Goal: Share content: Share content

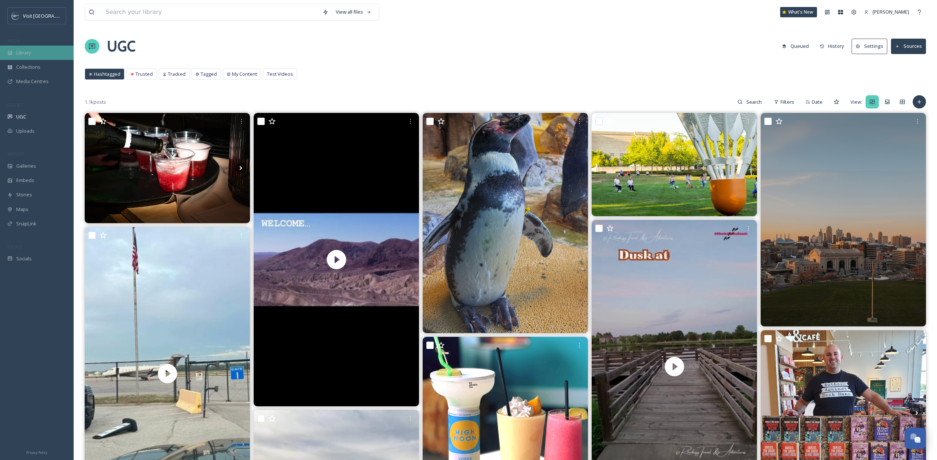
click at [42, 53] on div "Library" at bounding box center [37, 53] width 74 height 14
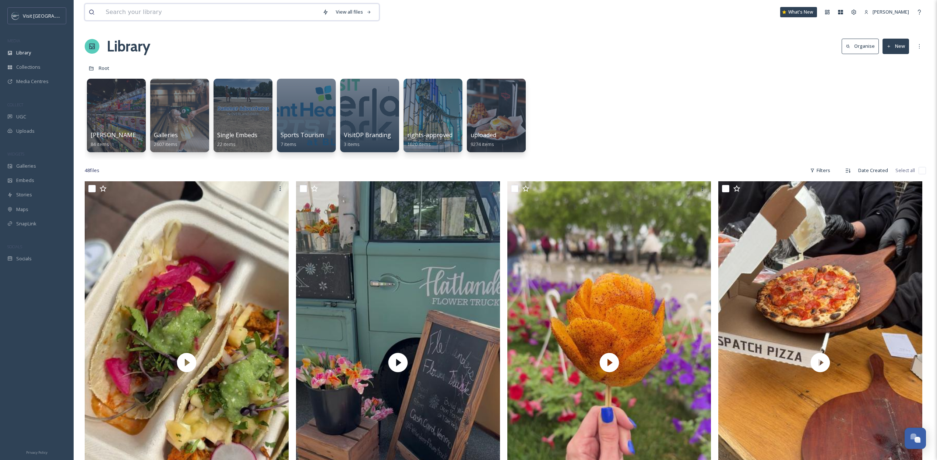
click at [149, 6] on input at bounding box center [210, 12] width 217 height 16
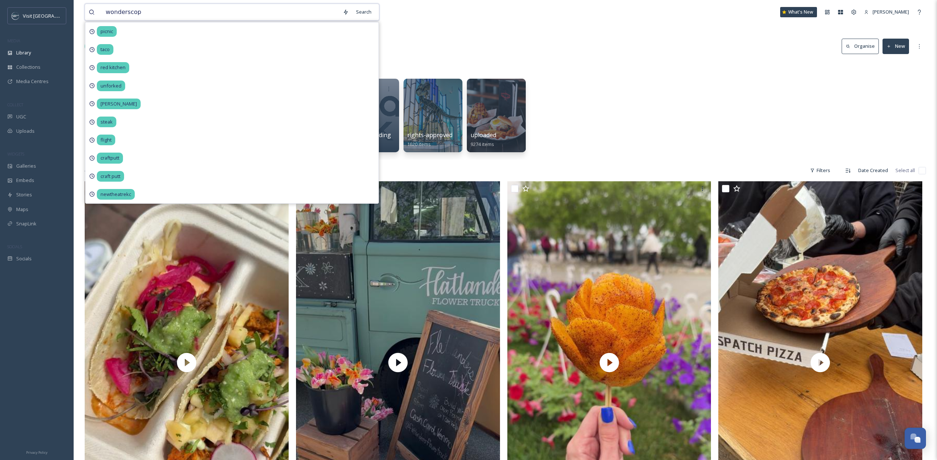
type input "wonderscope"
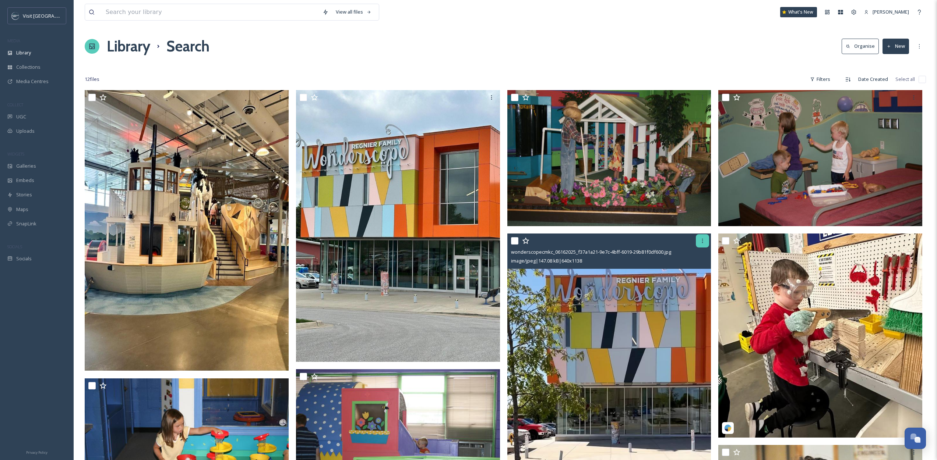
click at [699, 244] on div at bounding box center [702, 240] width 13 height 13
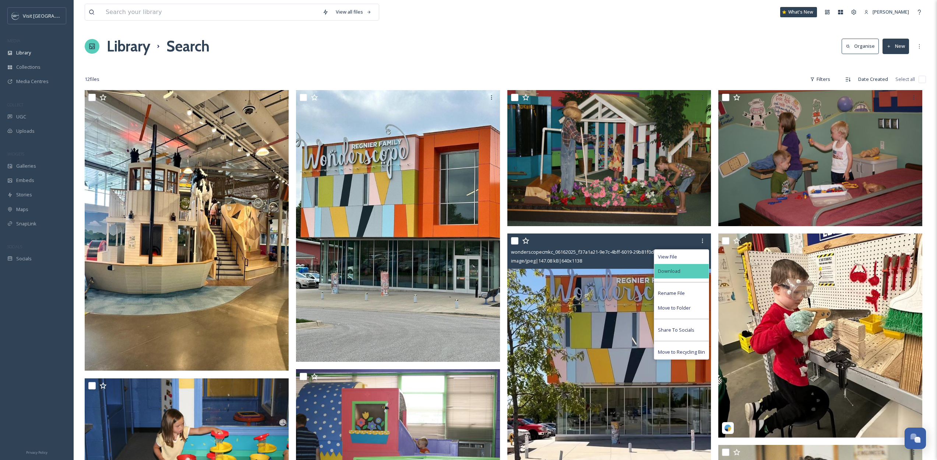
click at [686, 271] on div "Download" at bounding box center [681, 271] width 54 height 14
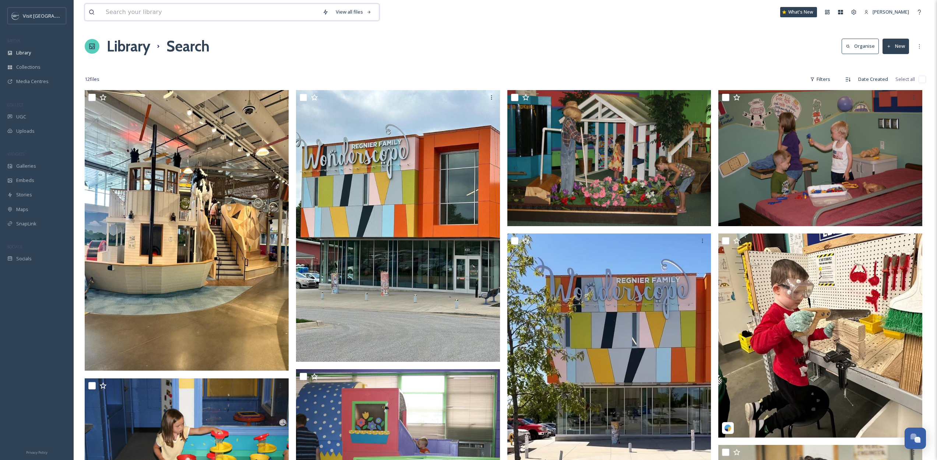
click at [189, 16] on input at bounding box center [210, 12] width 217 height 16
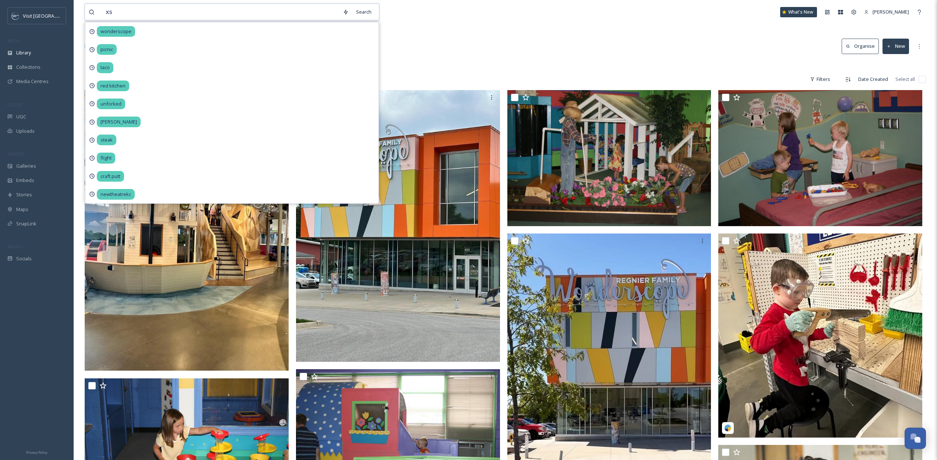
type input "x"
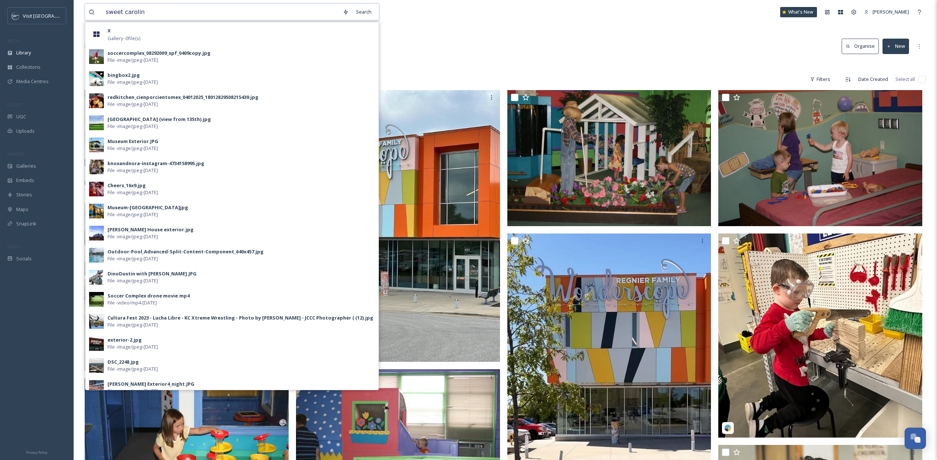
type input "[PERSON_NAME]"
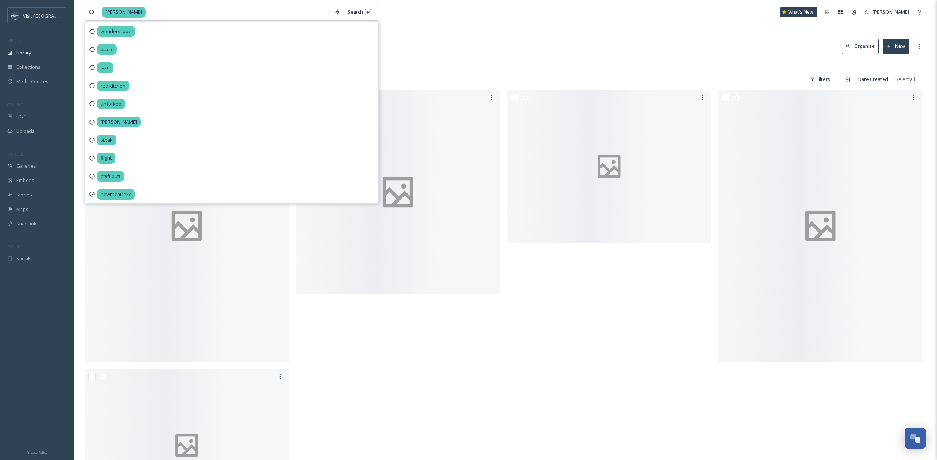
click at [545, 18] on div "[PERSON_NAME] Search wonderscope picnic taco red kitchen unforked [PERSON_NAME]…" at bounding box center [505, 12] width 841 height 24
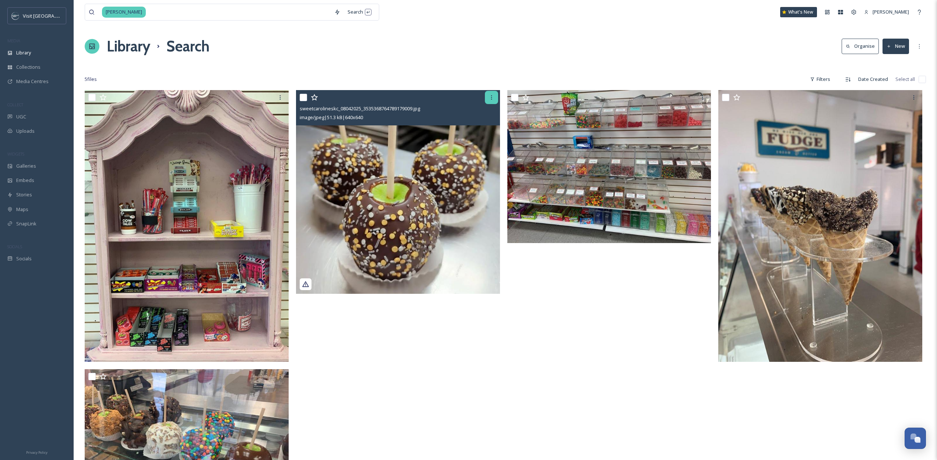
click at [491, 99] on icon at bounding box center [491, 98] width 6 height 6
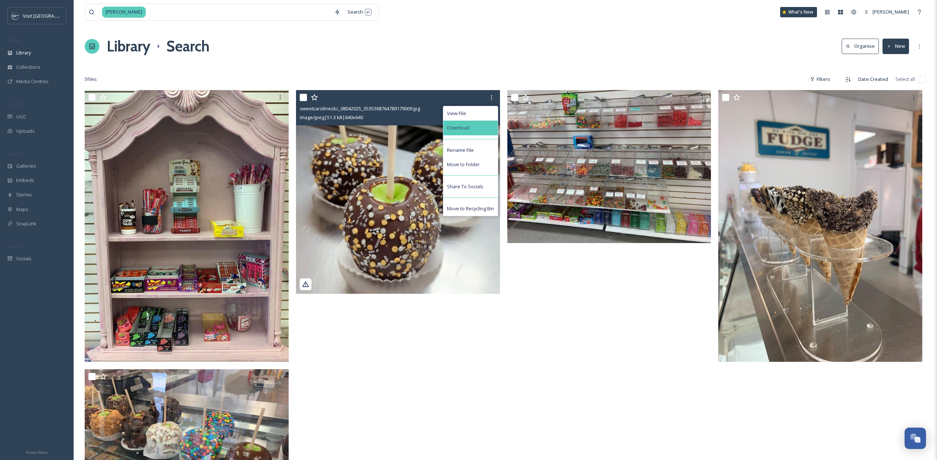
click at [463, 134] on div "Download" at bounding box center [470, 128] width 54 height 14
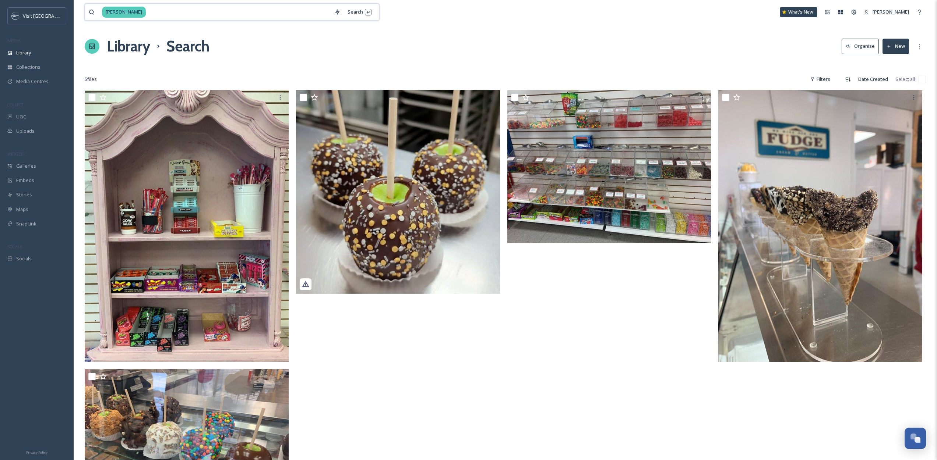
click at [146, 10] on input at bounding box center [238, 12] width 184 height 16
type input "midwesttravelmama"
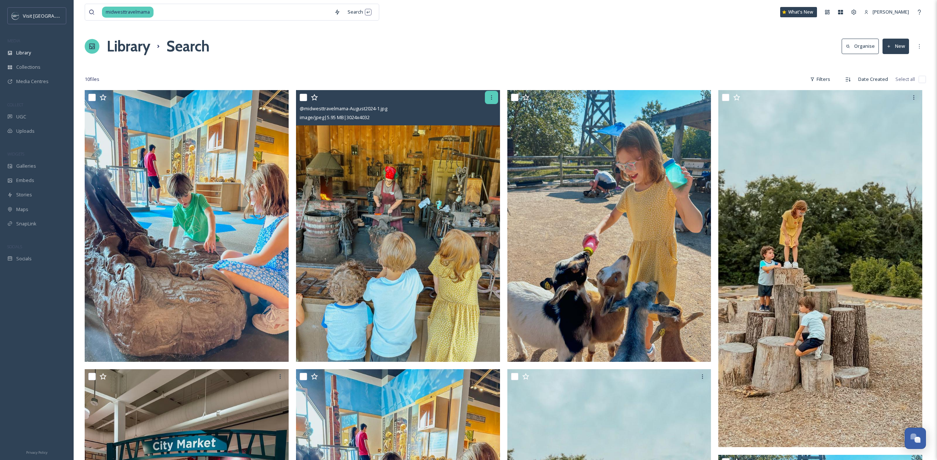
click at [490, 100] on div at bounding box center [491, 97] width 13 height 13
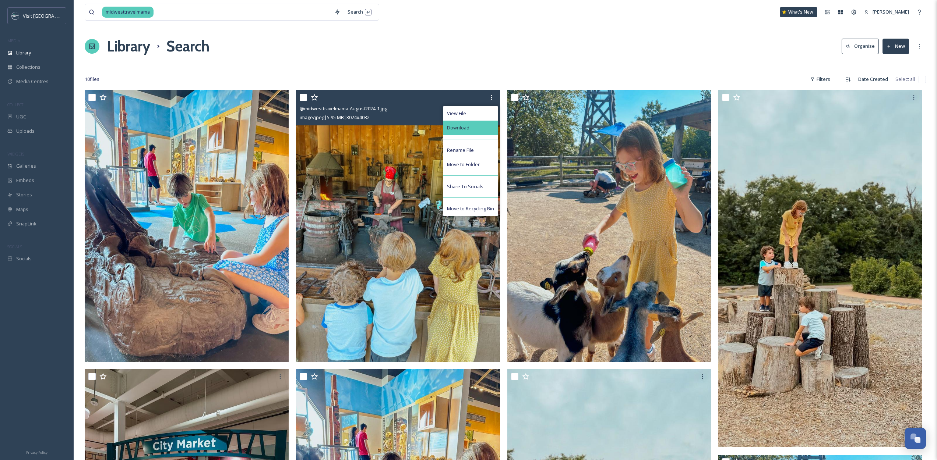
click at [486, 131] on div "Download" at bounding box center [470, 128] width 54 height 14
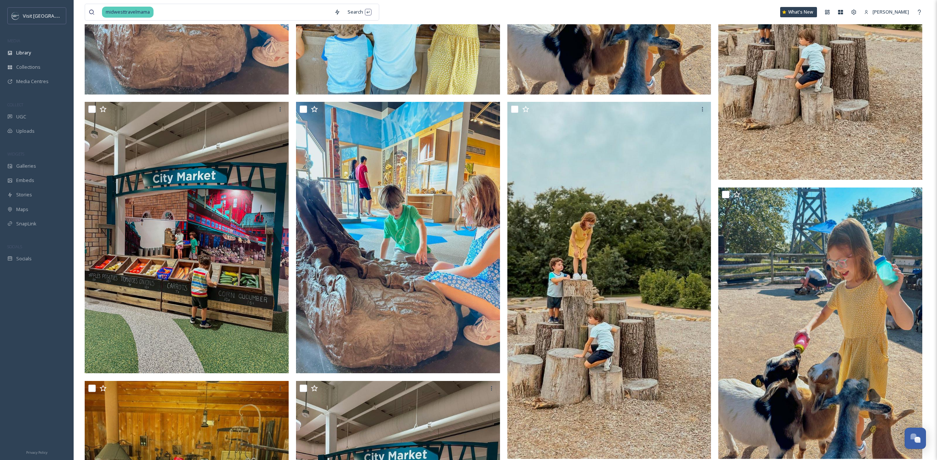
scroll to position [275, 0]
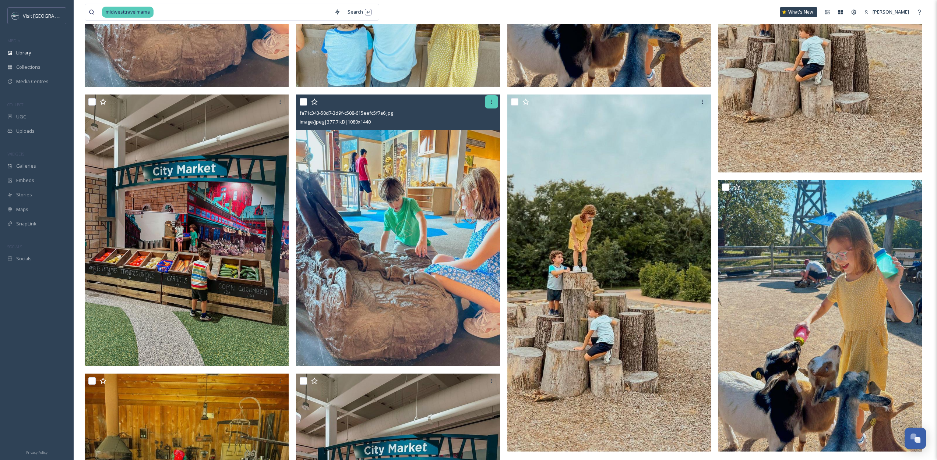
click at [490, 102] on icon at bounding box center [491, 102] width 6 height 6
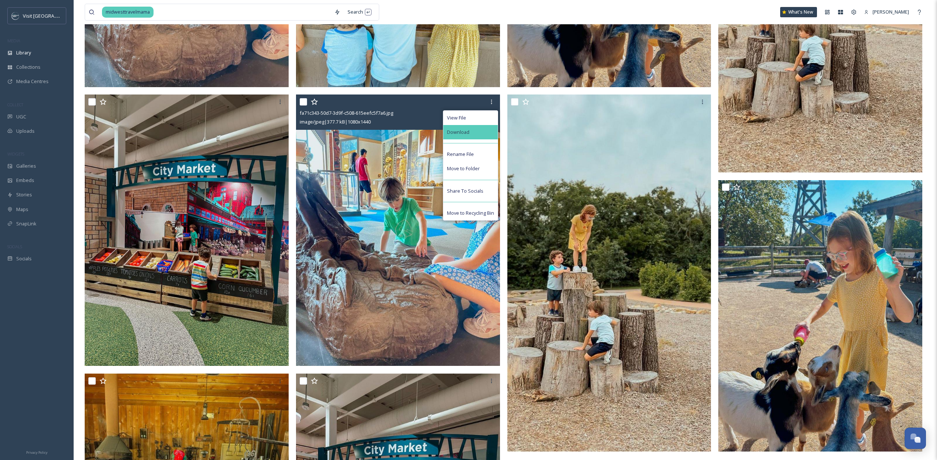
click at [463, 137] on div "Download" at bounding box center [470, 132] width 54 height 14
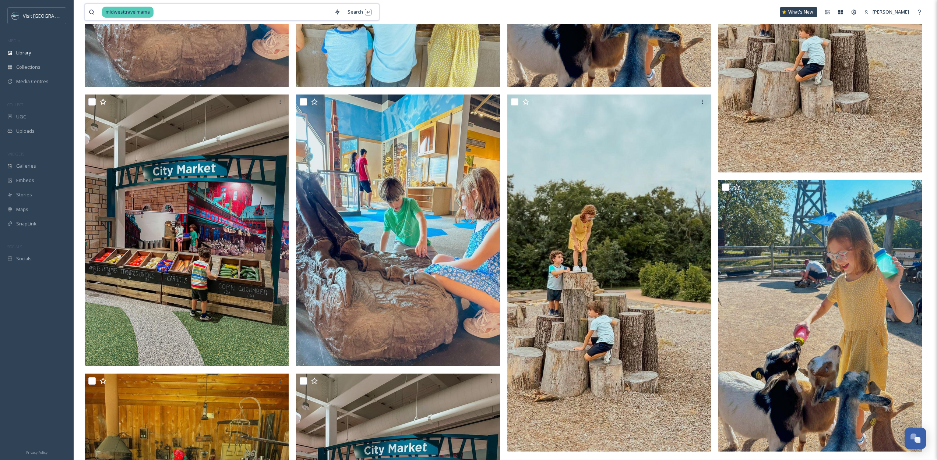
click at [163, 11] on input at bounding box center [242, 12] width 176 height 16
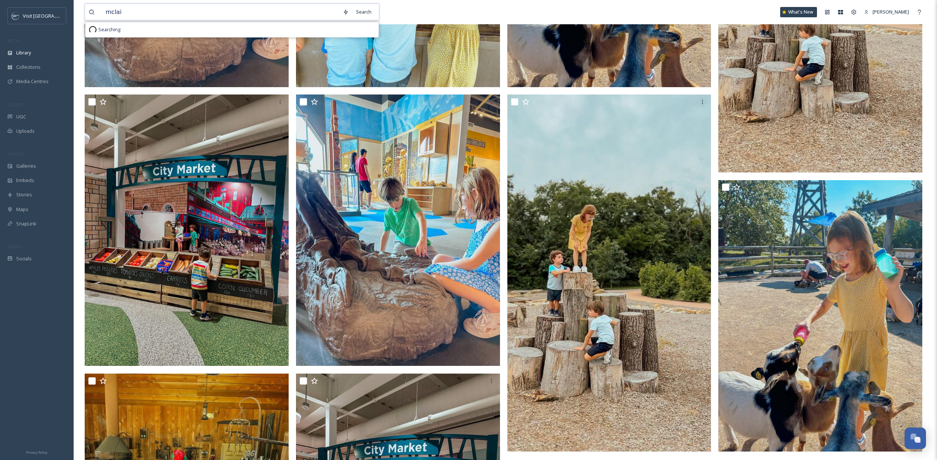
type input "[PERSON_NAME]"
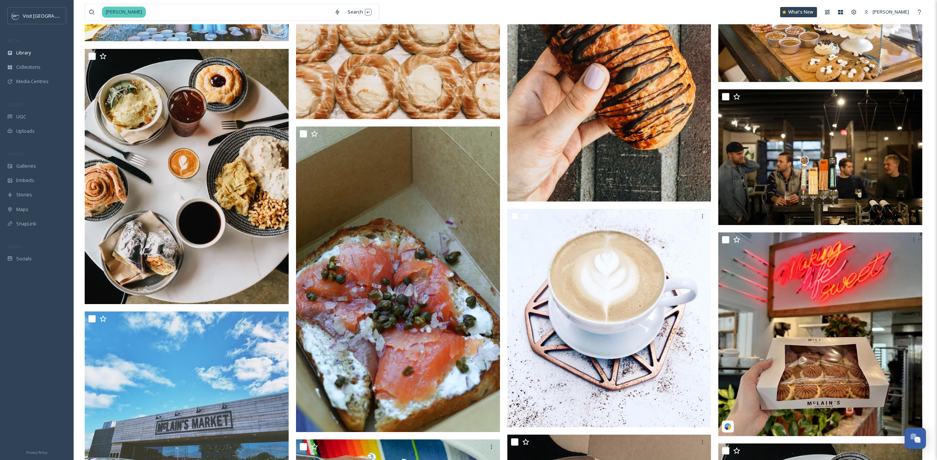
scroll to position [1336, 0]
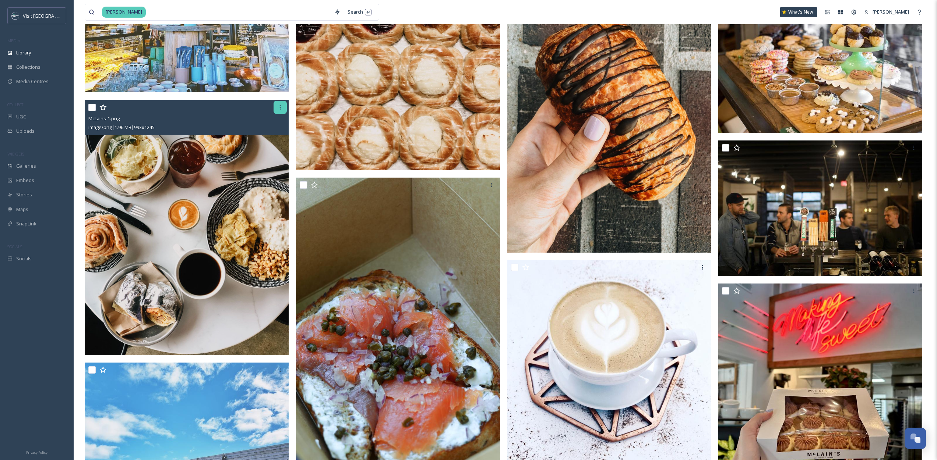
click at [277, 109] on icon at bounding box center [280, 108] width 6 height 6
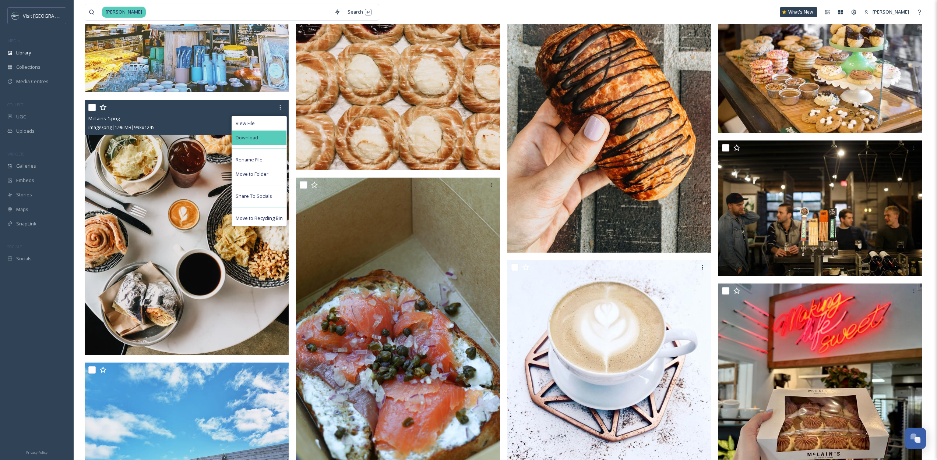
click at [259, 134] on div "Download" at bounding box center [259, 138] width 54 height 14
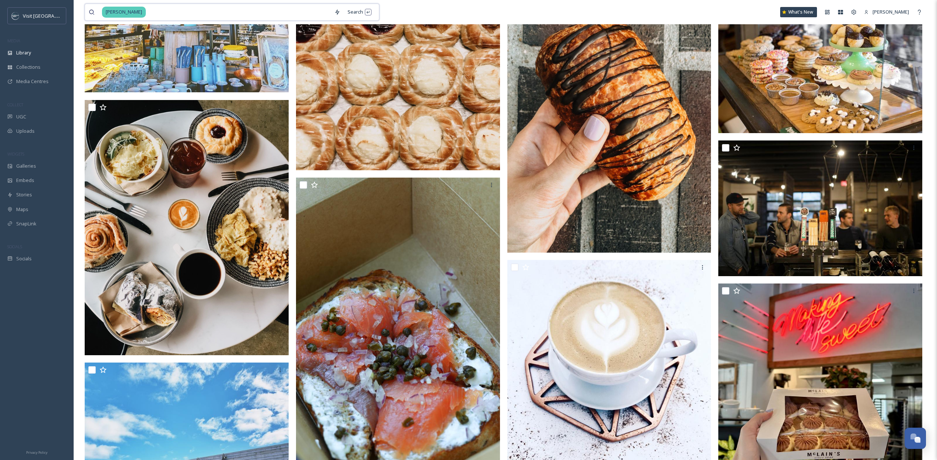
click at [177, 13] on input at bounding box center [238, 12] width 184 height 16
type input "midwesttravelmama"
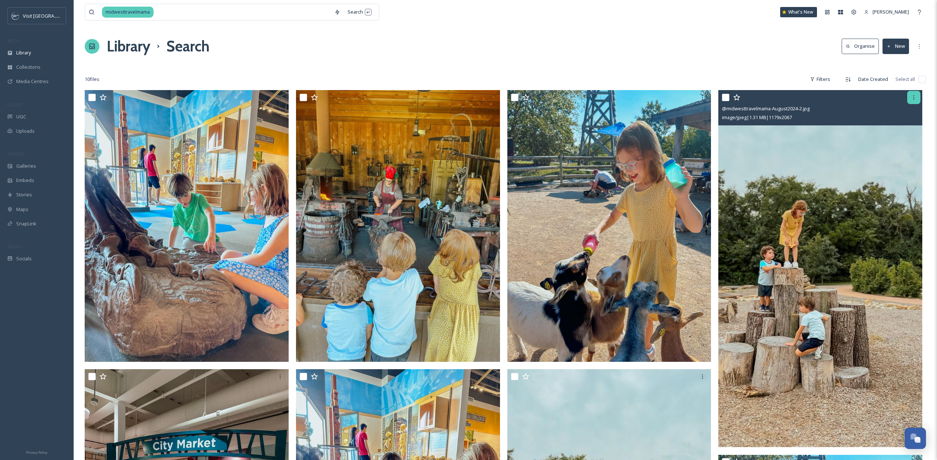
click at [913, 99] on icon at bounding box center [913, 97] width 1 height 4
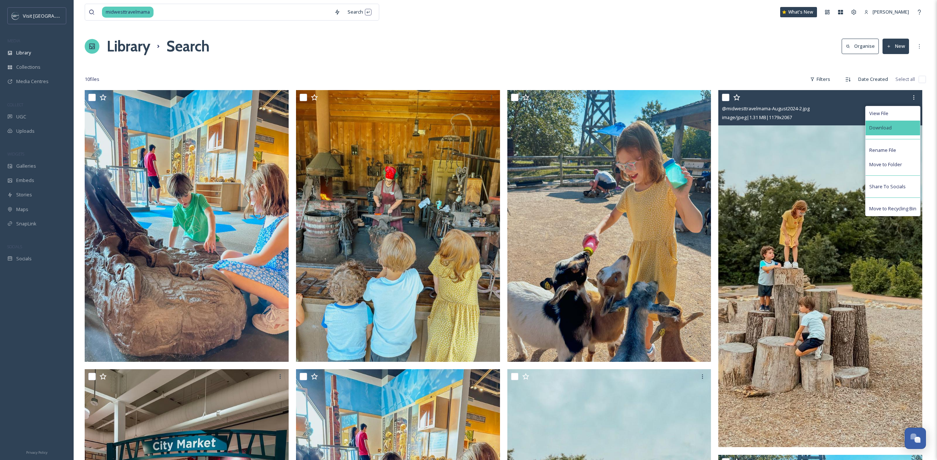
click at [889, 122] on div "Download" at bounding box center [892, 128] width 54 height 14
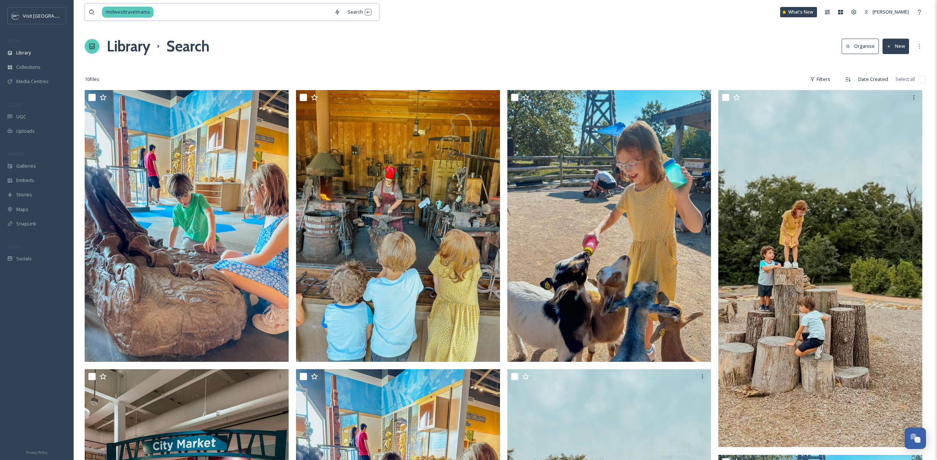
click at [197, 14] on input at bounding box center [242, 12] width 176 height 16
type input "marriott"
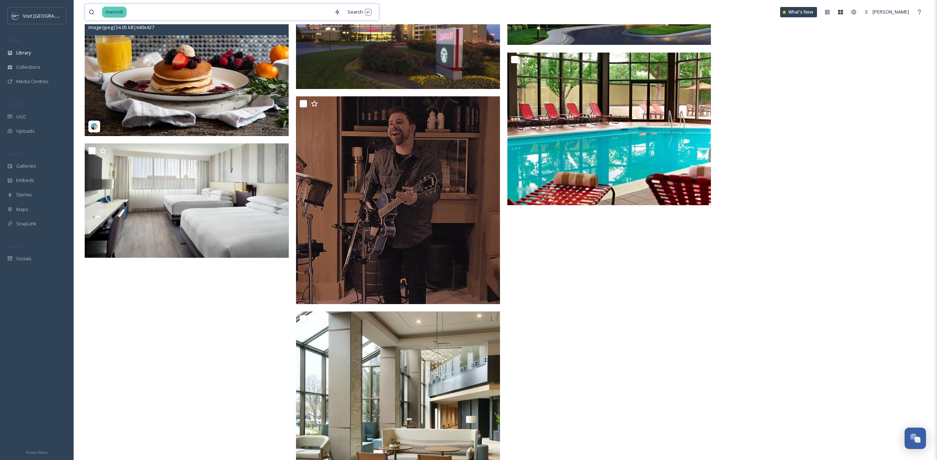
scroll to position [519, 0]
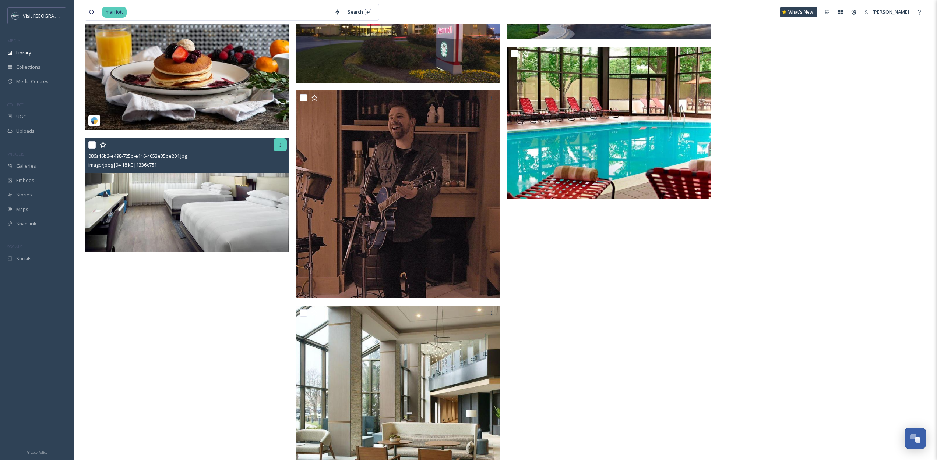
click at [277, 145] on icon at bounding box center [280, 145] width 6 height 6
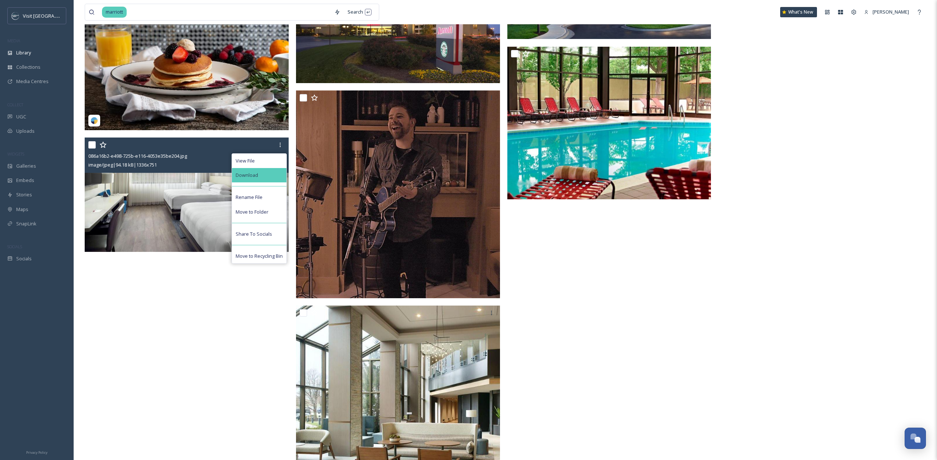
click at [262, 176] on div "Download" at bounding box center [259, 175] width 54 height 14
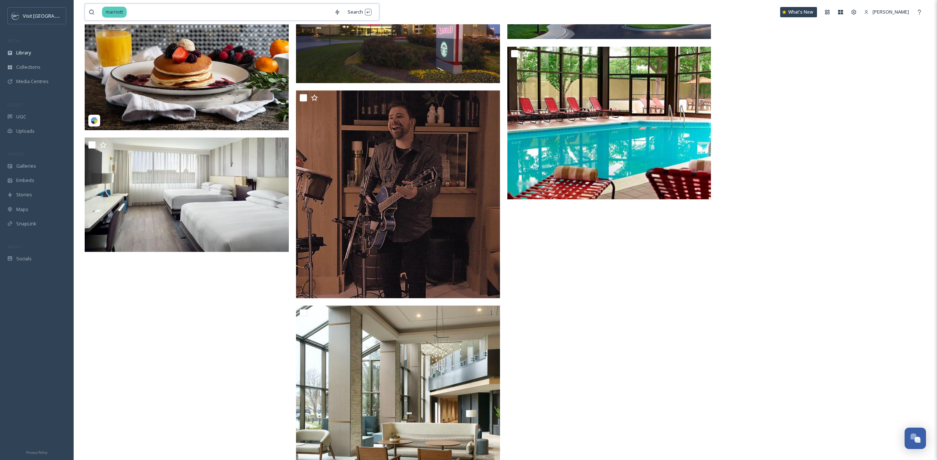
click at [155, 17] on input at bounding box center [228, 12] width 203 height 16
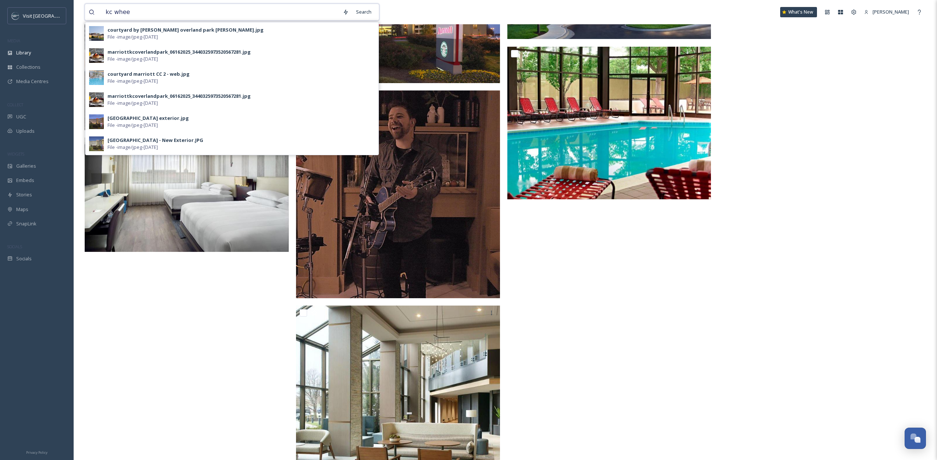
type input "kc wheel"
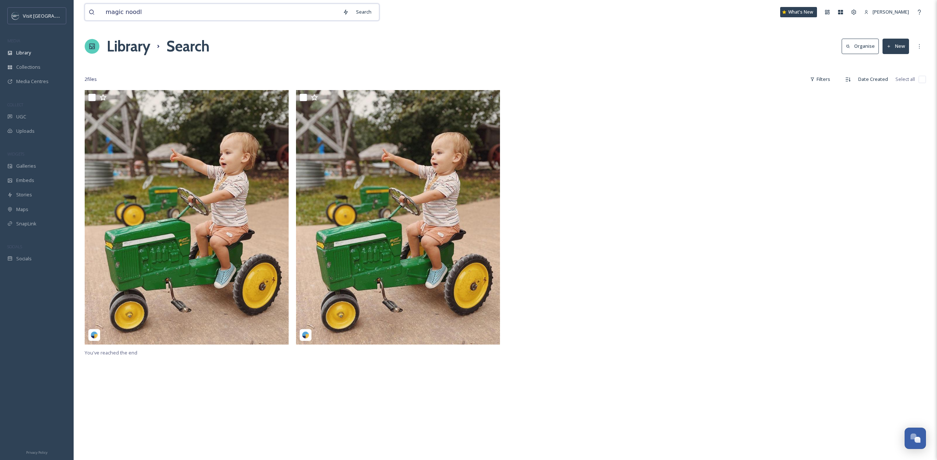
type input "magic noodle"
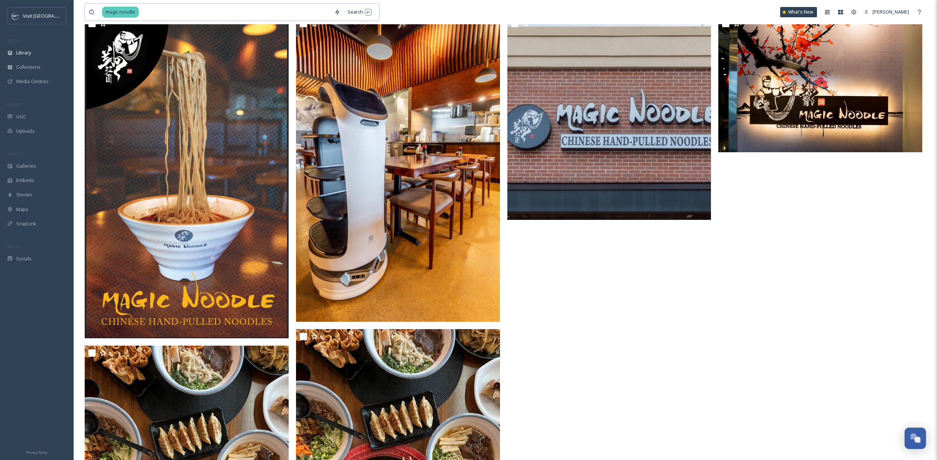
scroll to position [166, 0]
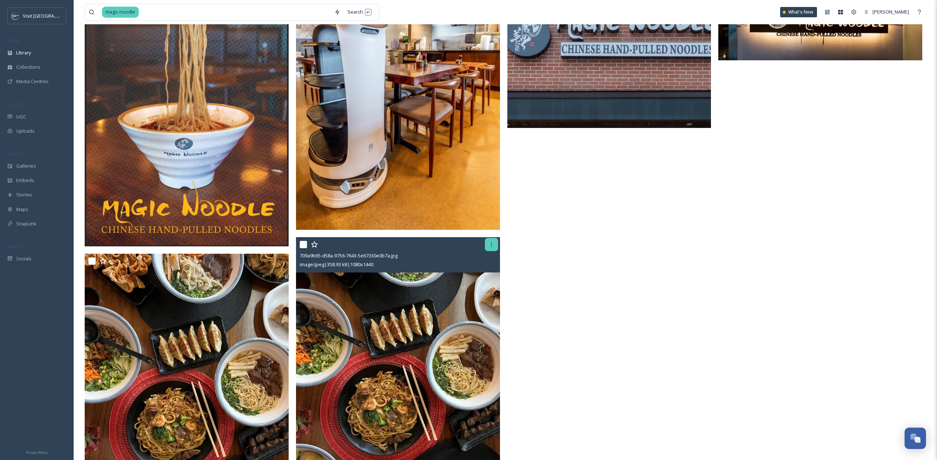
click at [485, 245] on div at bounding box center [491, 244] width 13 height 13
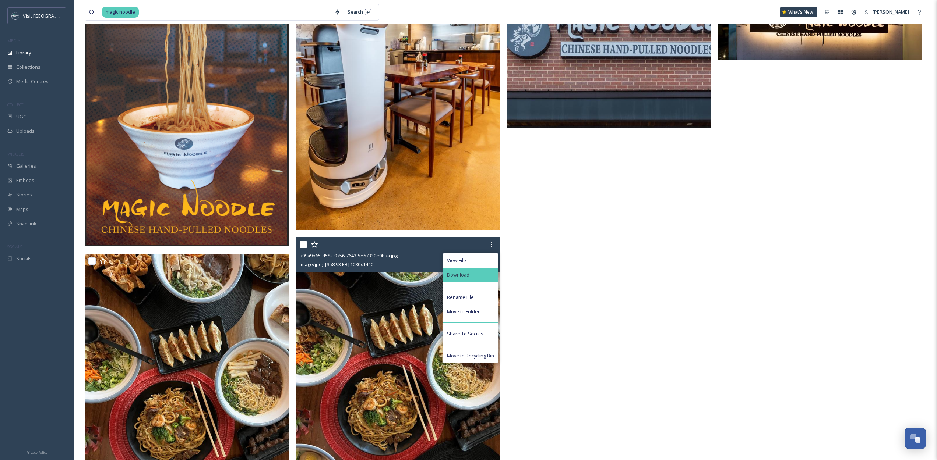
click at [459, 278] on span "Download" at bounding box center [458, 275] width 22 height 7
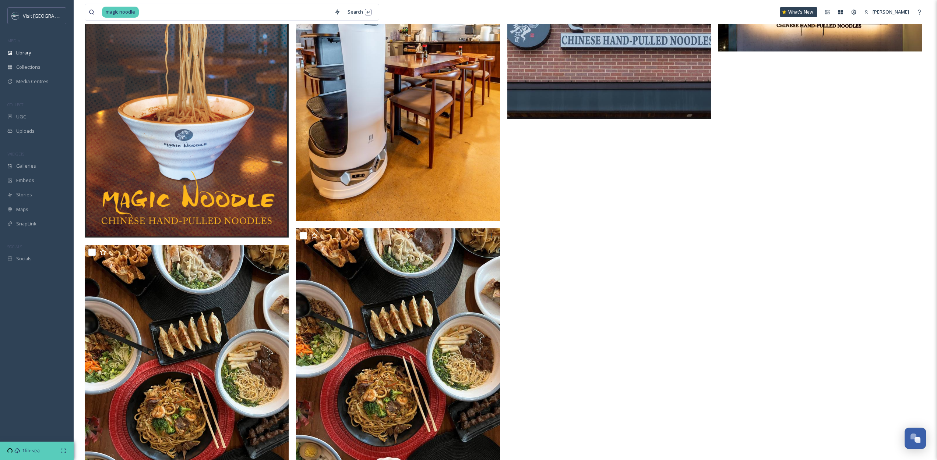
scroll to position [244, 0]
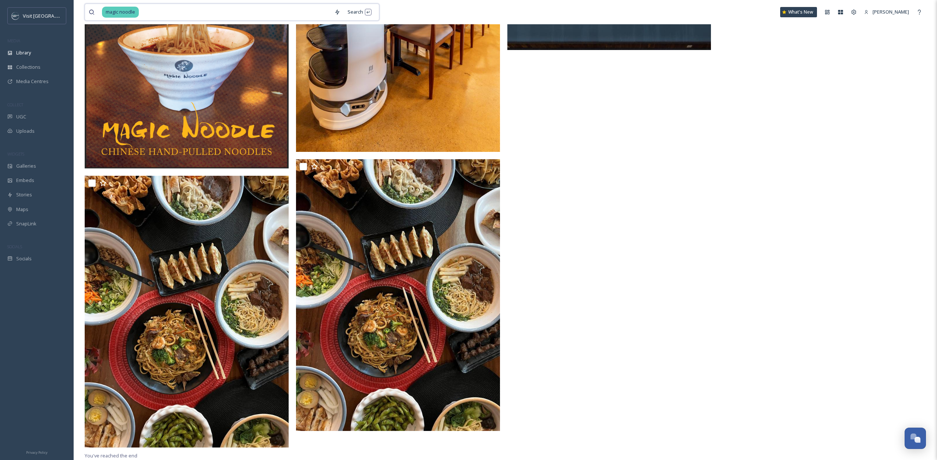
click at [172, 14] on input at bounding box center [234, 12] width 191 height 16
type input "rain"
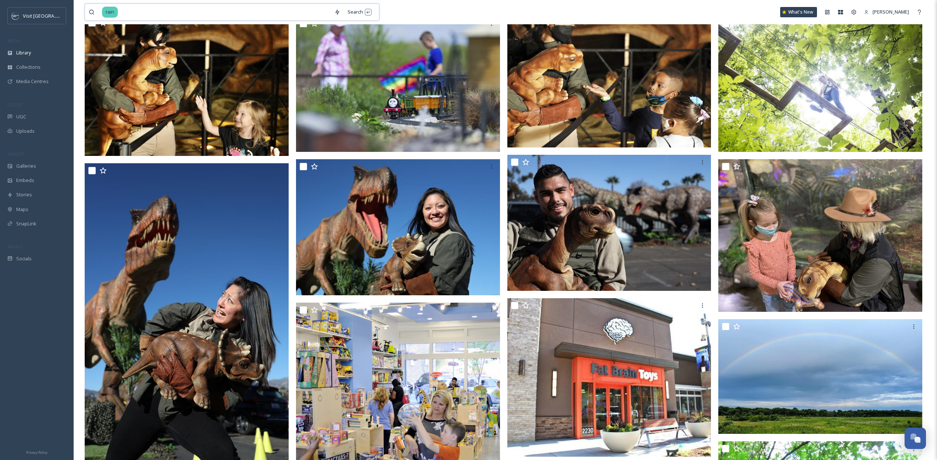
scroll to position [471, 0]
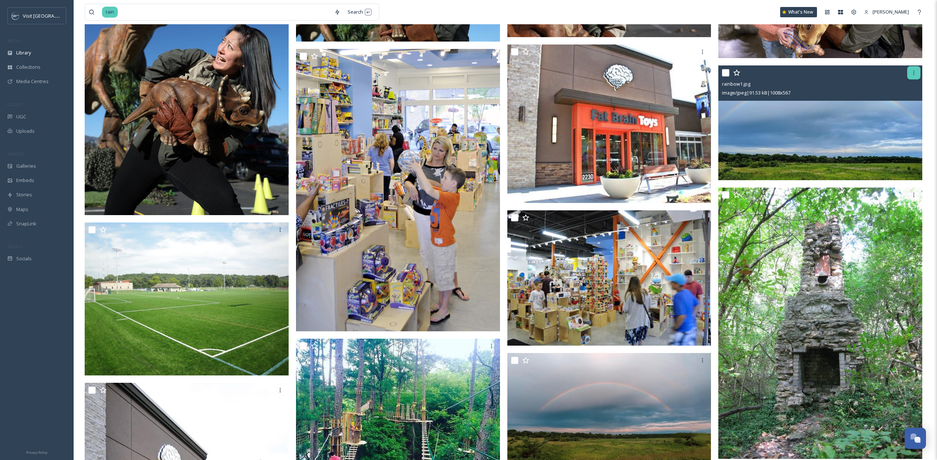
click at [912, 75] on icon at bounding box center [914, 73] width 6 height 6
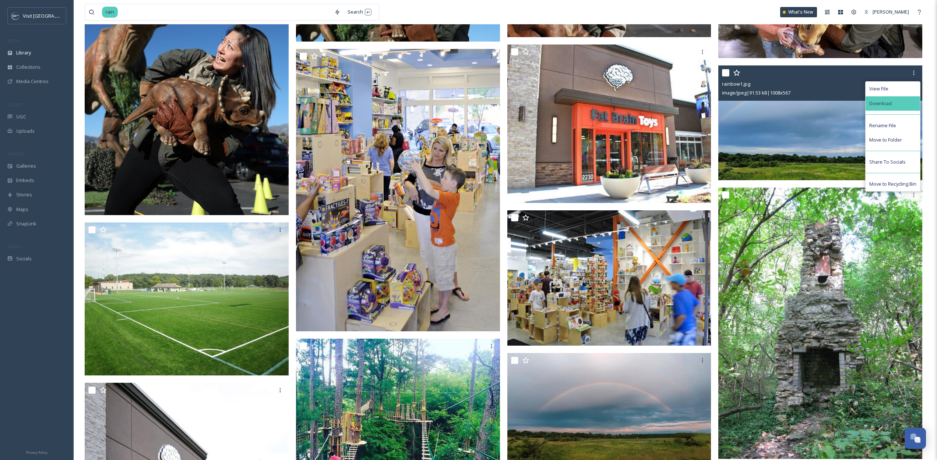
click at [896, 107] on div "Download" at bounding box center [892, 103] width 54 height 14
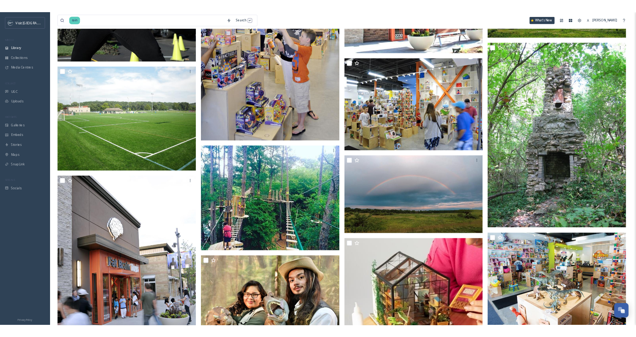
scroll to position [462, 0]
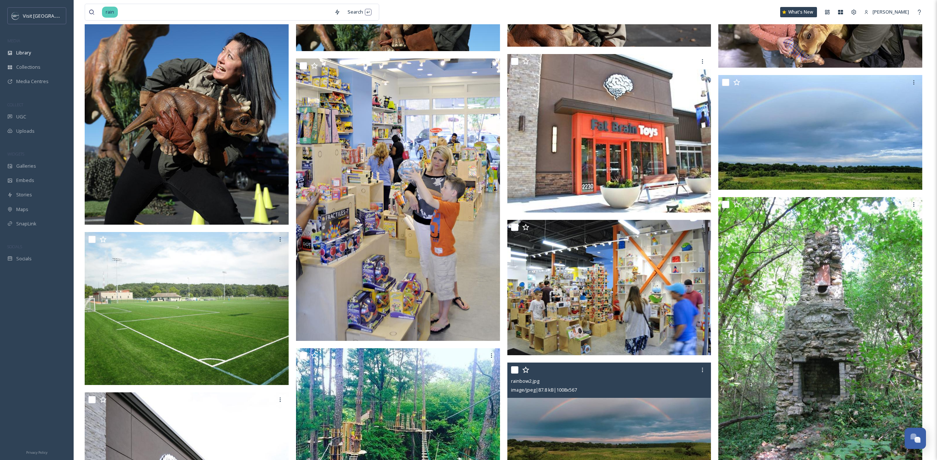
click at [595, 403] on img at bounding box center [609, 420] width 204 height 115
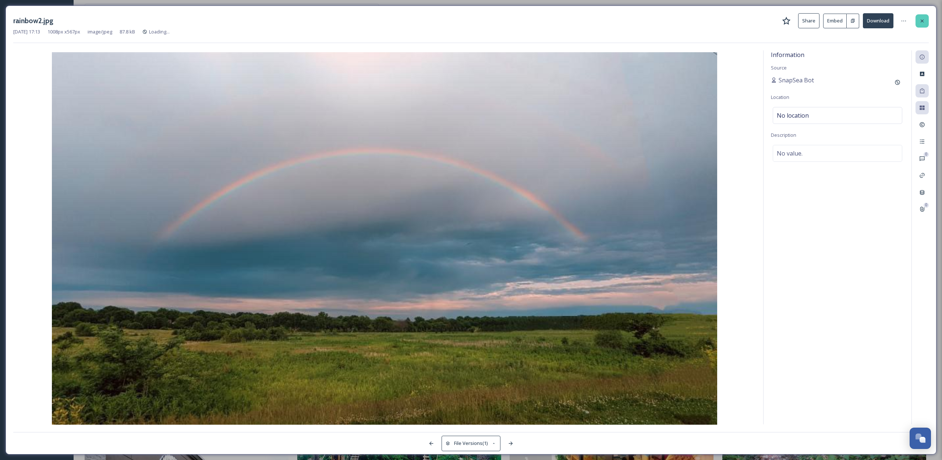
click at [925, 23] on icon at bounding box center [922, 21] width 6 height 6
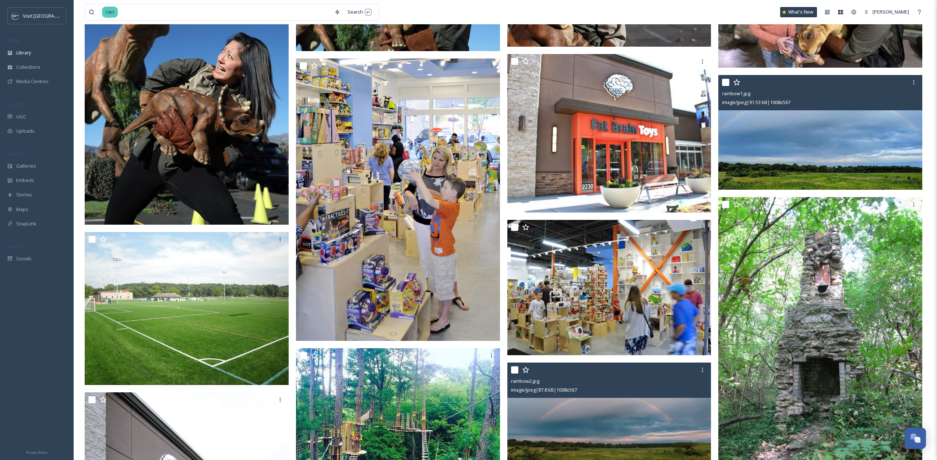
click at [883, 89] on div "rainbow1.jpg" at bounding box center [821, 93] width 198 height 9
click at [864, 130] on img at bounding box center [820, 132] width 204 height 115
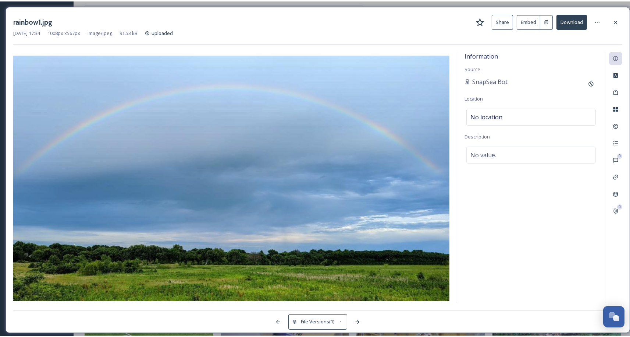
scroll to position [356, 0]
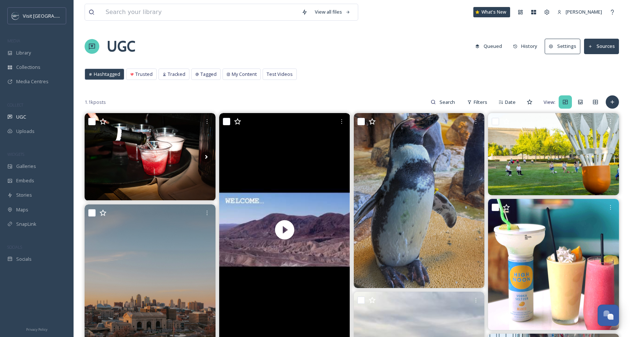
click at [127, 20] on input at bounding box center [200, 12] width 196 height 16
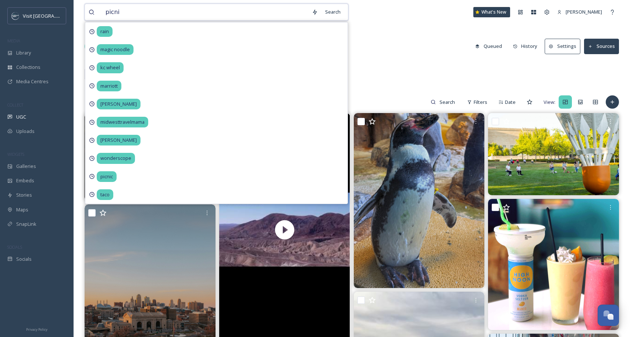
type input "picnic"
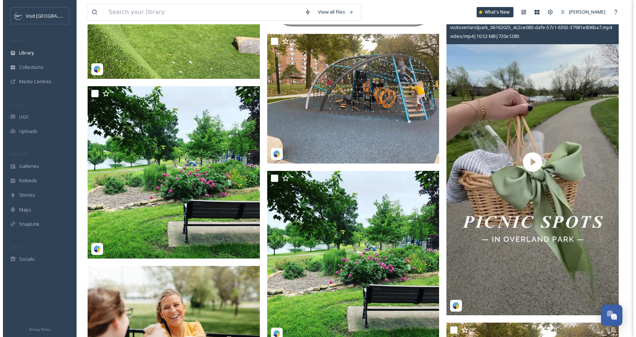
scroll to position [1232, 0]
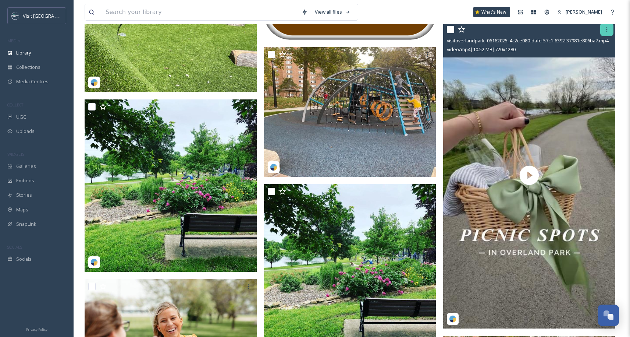
click at [607, 32] on icon at bounding box center [607, 30] width 6 height 6
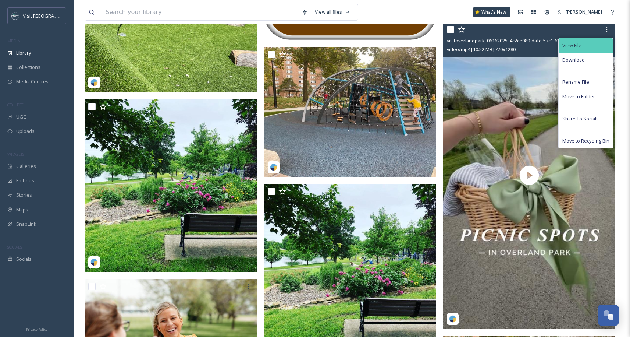
click at [594, 46] on div "View File" at bounding box center [586, 45] width 54 height 14
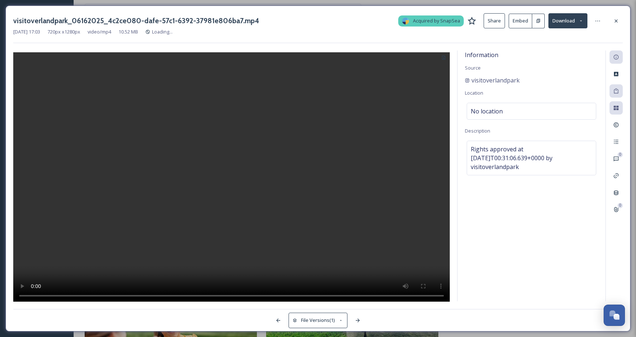
click at [517, 20] on button "Embed" at bounding box center [521, 21] width 24 height 15
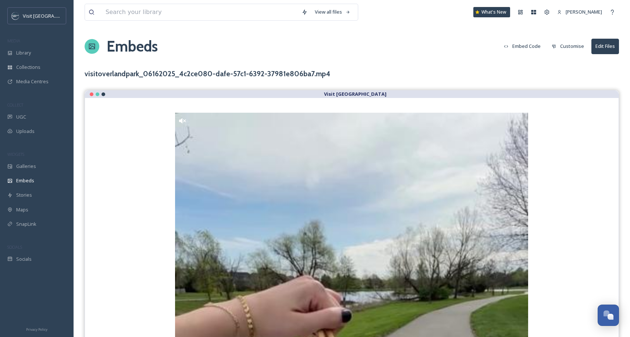
click at [536, 46] on button "Embed Code" at bounding box center [523, 46] width 44 height 14
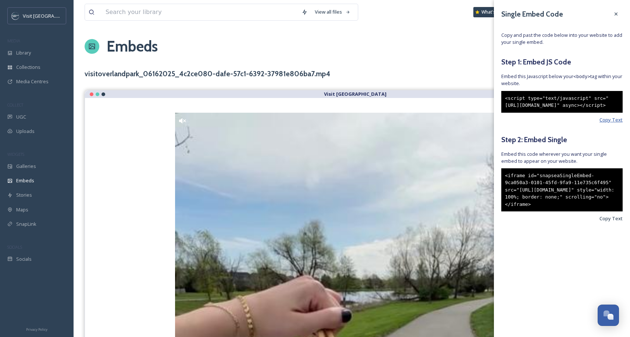
click at [615, 123] on span "Copy Text" at bounding box center [611, 119] width 23 height 7
click at [612, 222] on span "Copy Text" at bounding box center [611, 218] width 23 height 7
